Goal: Find specific page/section: Find specific page/section

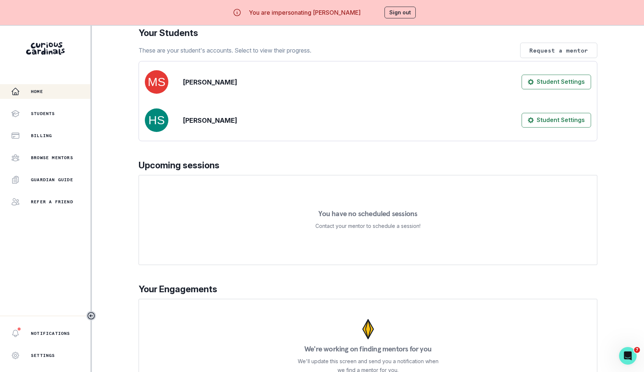
scroll to position [26, 0]
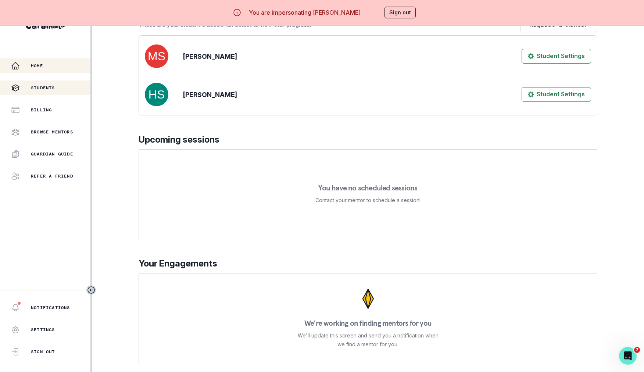
click at [45, 88] on p "Students" at bounding box center [43, 88] width 24 height 6
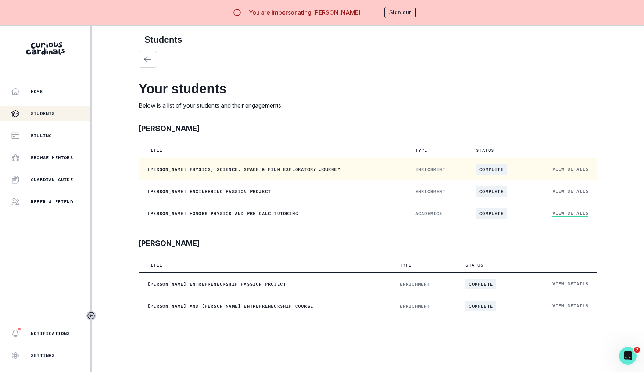
click at [571, 169] on link "View Details" at bounding box center [571, 169] width 36 height 6
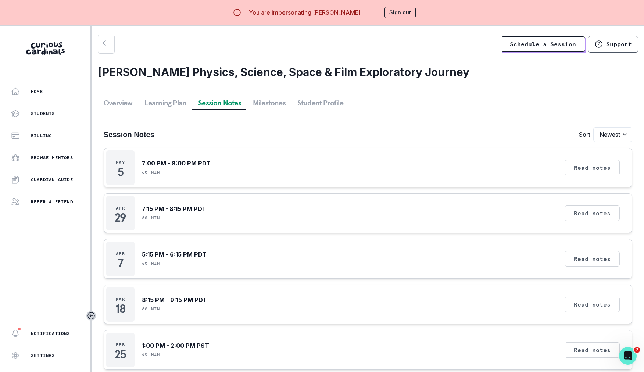
click at [232, 100] on button "Session Notes" at bounding box center [219, 102] width 55 height 13
click at [67, 88] on div "Home" at bounding box center [50, 91] width 79 height 9
